Goal: Transaction & Acquisition: Book appointment/travel/reservation

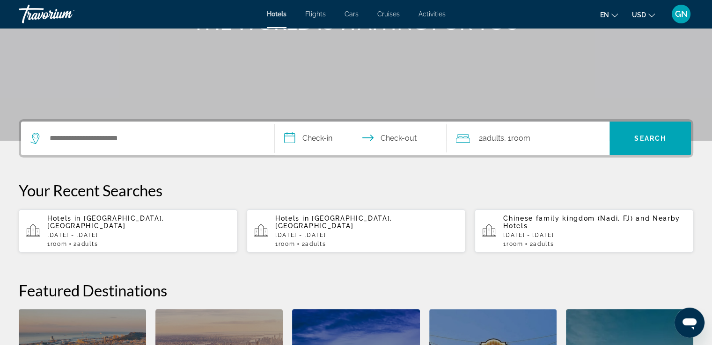
scroll to position [162, 0]
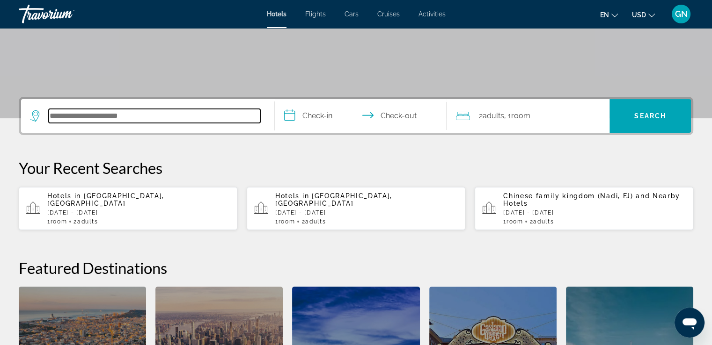
click at [146, 112] on input "Search hotel destination" at bounding box center [155, 116] width 212 height 14
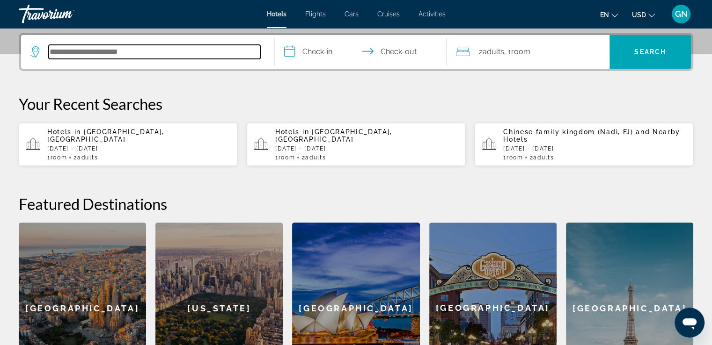
scroll to position [228, 0]
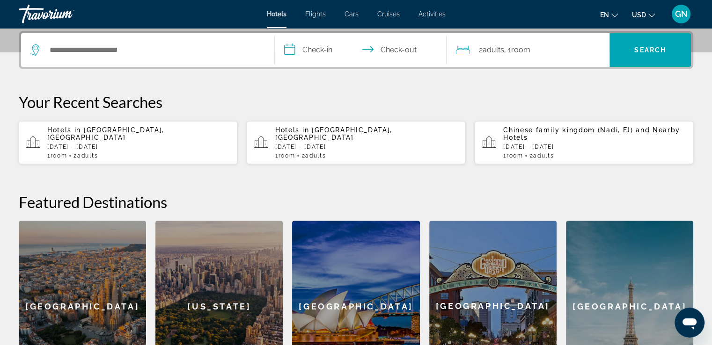
click at [116, 133] on span "[GEOGRAPHIC_DATA], [GEOGRAPHIC_DATA]" at bounding box center [105, 133] width 117 height 15
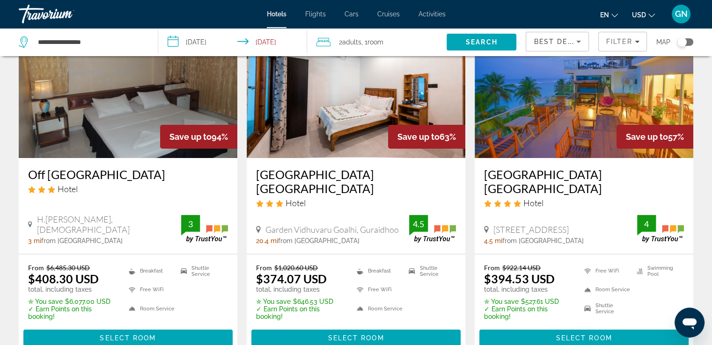
scroll to position [77, 0]
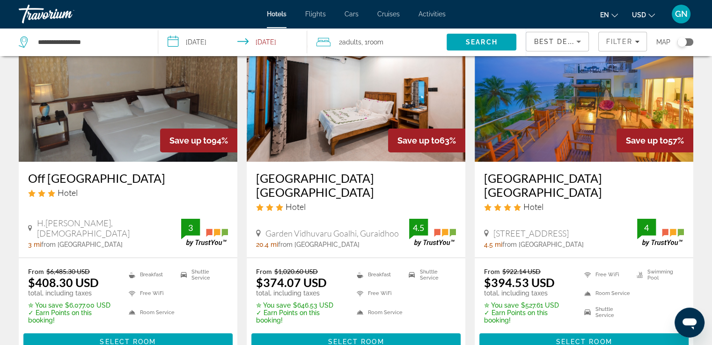
click at [578, 124] on img "Main content" at bounding box center [583, 87] width 219 height 150
